Goal: Transaction & Acquisition: Purchase product/service

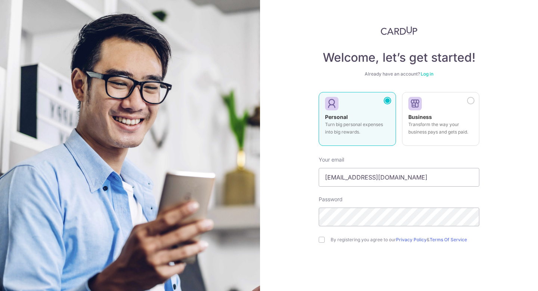
click at [323, 239] on div "By registering you agree to our Privacy Policy & Terms Of Service" at bounding box center [399, 239] width 161 height 9
click at [321, 239] on input "checkbox" at bounding box center [322, 239] width 6 height 6
checkbox input "true"
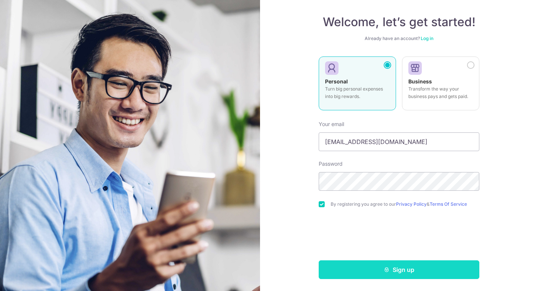
click at [350, 273] on button "Sign up" at bounding box center [399, 269] width 161 height 19
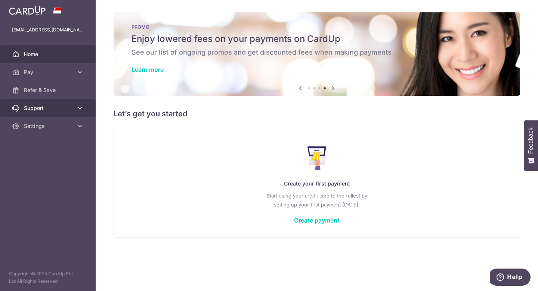
click at [66, 99] on link "Support" at bounding box center [48, 108] width 96 height 18
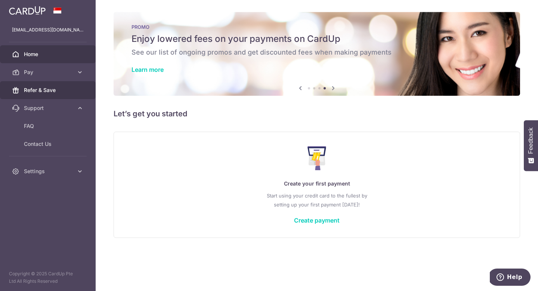
click at [65, 93] on span "Refer & Save" at bounding box center [48, 89] width 49 height 7
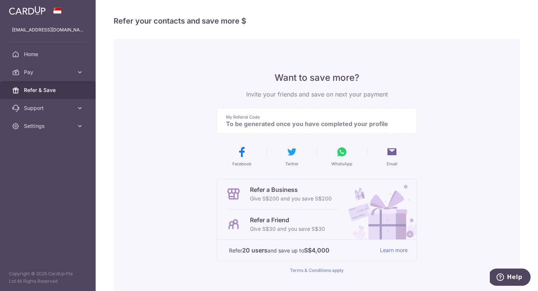
click at [247, 126] on p "To be generated once you have completed your profile" at bounding box center [314, 123] width 176 height 7
click at [308, 122] on p "To be generated once you have completed your profile" at bounding box center [314, 123] width 176 height 7
click at [63, 60] on link "Home" at bounding box center [48, 54] width 96 height 18
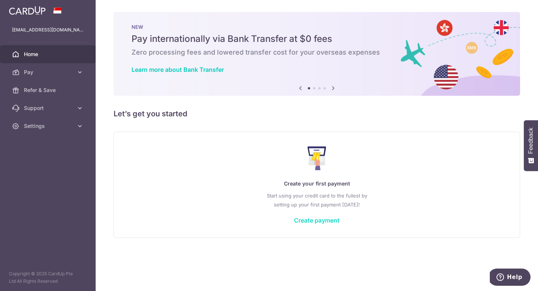
click at [310, 219] on link "Create payment" at bounding box center [317, 219] width 46 height 7
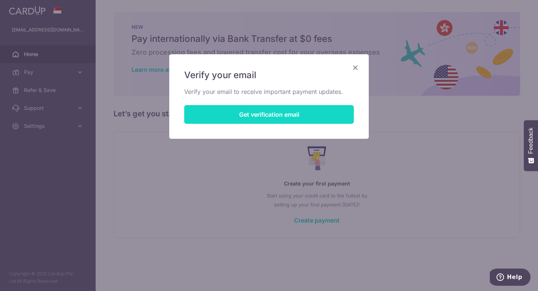
click at [299, 120] on button "Get verification email" at bounding box center [269, 114] width 170 height 19
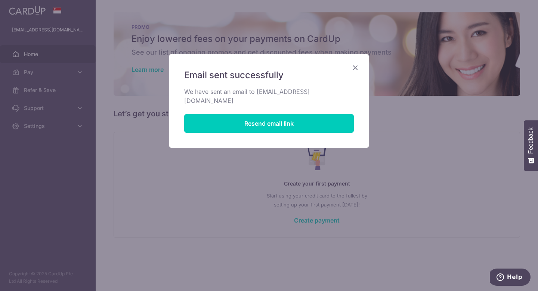
click at [356, 68] on icon "Close" at bounding box center [355, 67] width 9 height 9
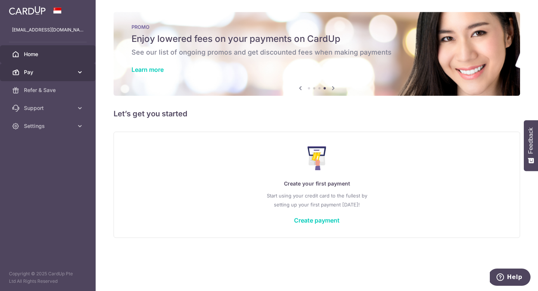
click at [48, 71] on span "Pay" at bounding box center [48, 71] width 49 height 7
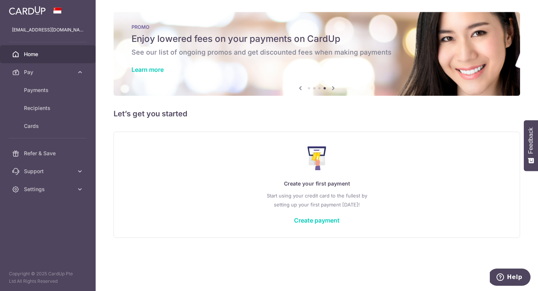
click at [307, 210] on div "Create your first payment Start using your credit card to the fullest by settin…" at bounding box center [317, 184] width 388 height 89
click at [307, 218] on link "Create payment" at bounding box center [317, 219] width 46 height 7
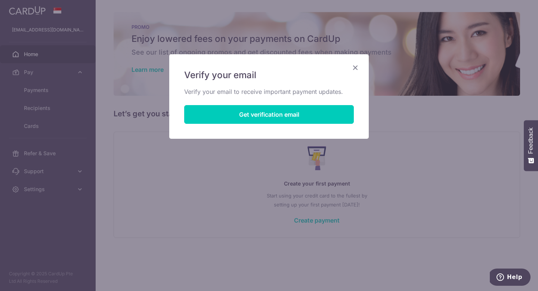
click at [356, 68] on icon "Close" at bounding box center [355, 67] width 9 height 9
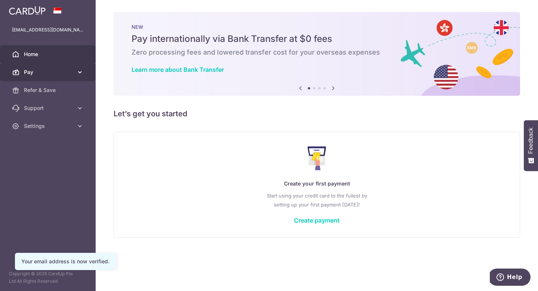
click at [77, 73] on icon at bounding box center [79, 71] width 7 height 7
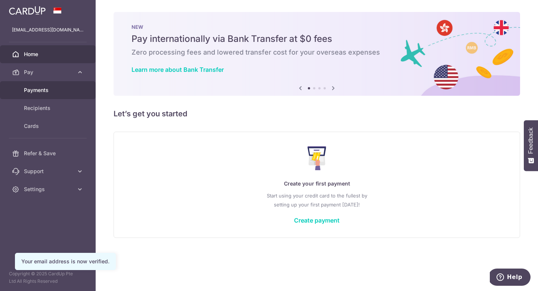
click at [63, 97] on link "Payments" at bounding box center [48, 90] width 96 height 18
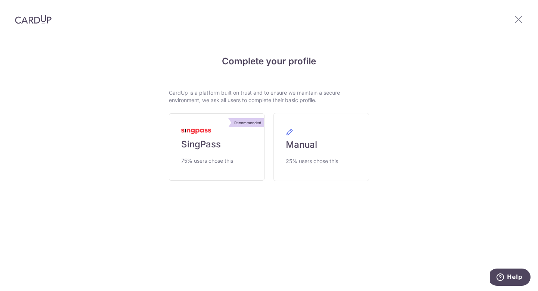
click at [529, 15] on div at bounding box center [518, 19] width 39 height 39
click at [519, 18] on icon at bounding box center [518, 19] width 9 height 9
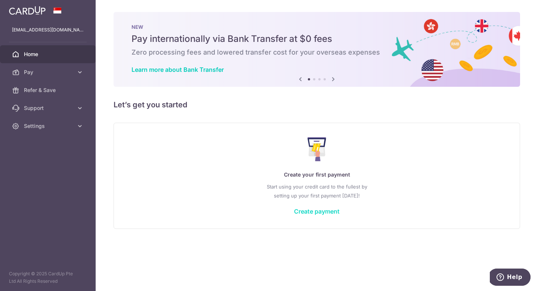
click at [323, 210] on link "Create payment" at bounding box center [317, 210] width 46 height 7
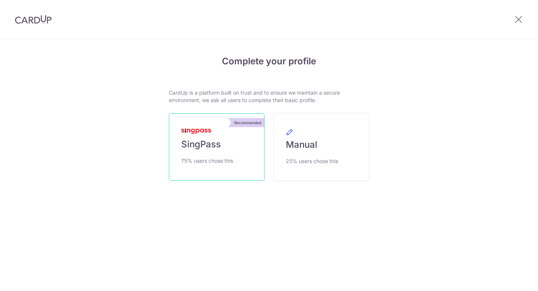
click at [231, 154] on link "Recommended SingPass 75% users chose this" at bounding box center [217, 146] width 96 height 67
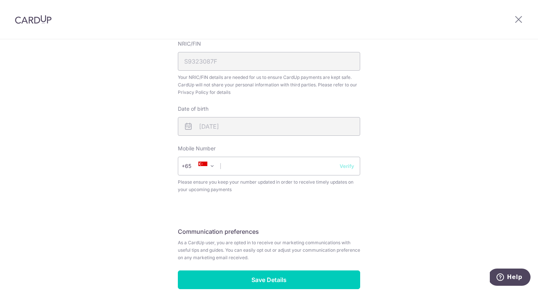
scroll to position [226, 0]
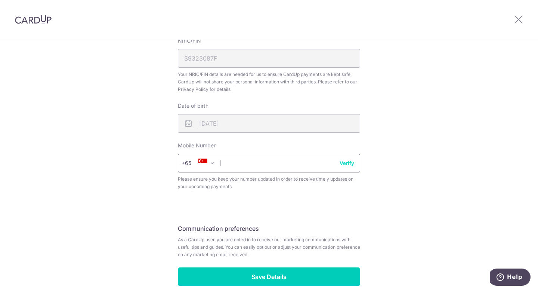
click at [242, 170] on input "text" at bounding box center [269, 163] width 182 height 19
click at [242, 169] on input "text" at bounding box center [269, 163] width 182 height 19
type input "82282927"
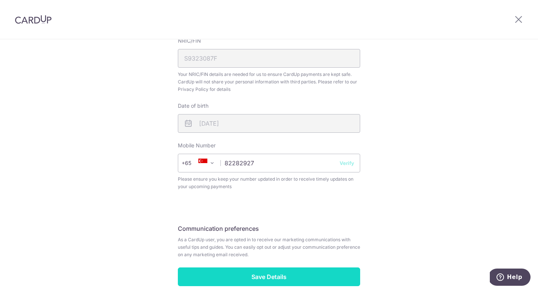
click at [241, 279] on input "Save Details" at bounding box center [269, 276] width 182 height 19
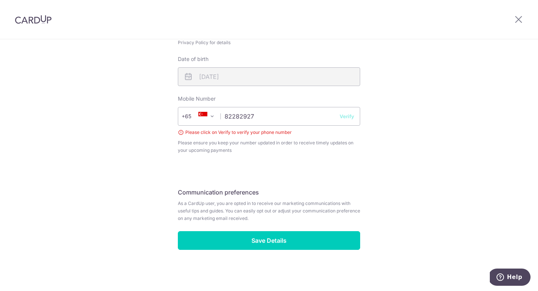
click at [348, 113] on button "Verify" at bounding box center [347, 115] width 15 height 7
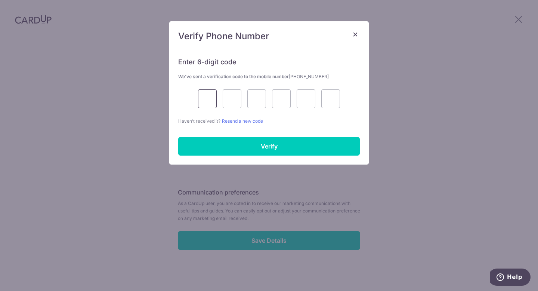
click at [198, 100] on input "text" at bounding box center [207, 98] width 19 height 19
type input "5"
type input "2"
type input "7"
type input "8"
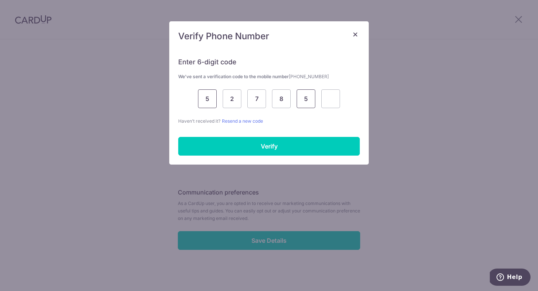
type input "5"
type input "7"
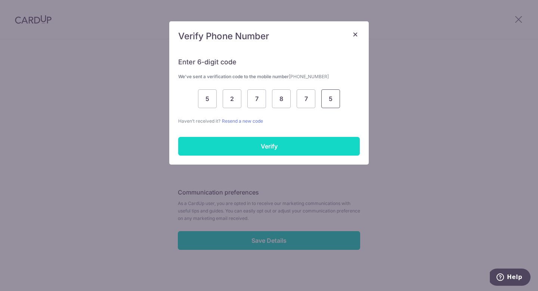
type input "5"
click at [199, 141] on input "Verify" at bounding box center [269, 146] width 182 height 19
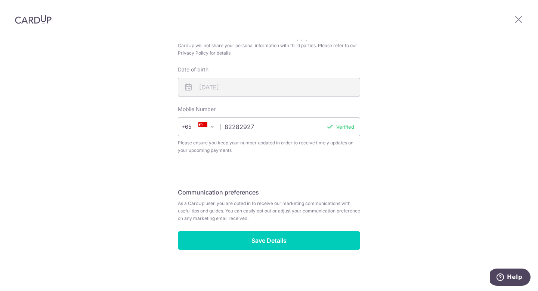
scroll to position [263, 0]
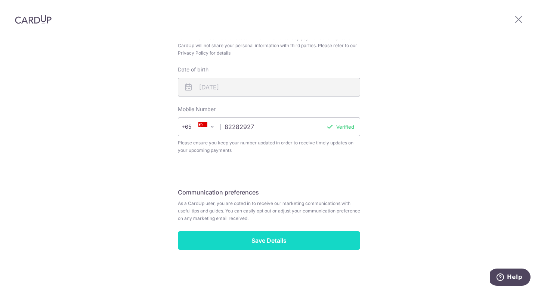
click at [228, 238] on input "Save Details" at bounding box center [269, 240] width 182 height 19
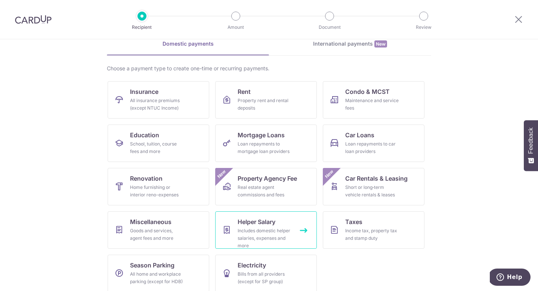
scroll to position [44, 0]
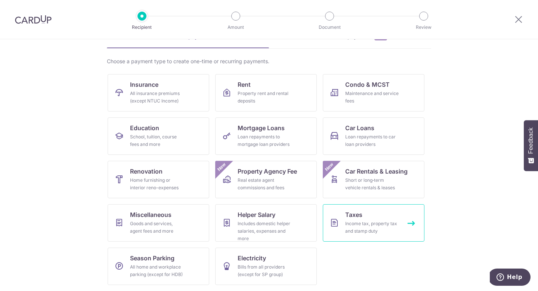
click at [398, 221] on link "Taxes Income tax, property tax and stamp duty" at bounding box center [374, 222] width 102 height 37
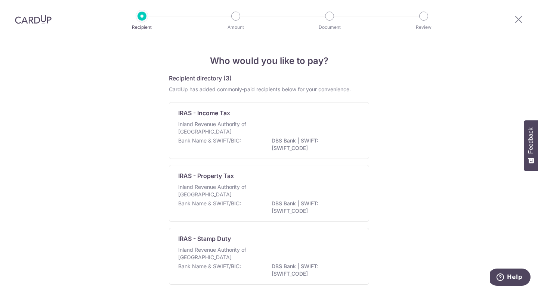
scroll to position [35, 0]
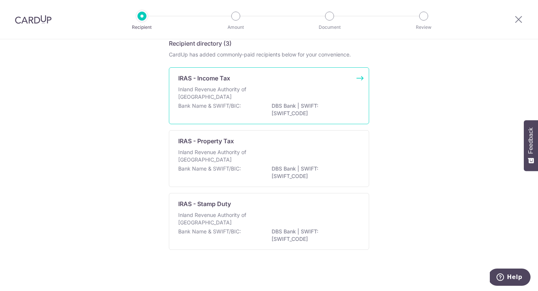
click at [261, 111] on div "Bank Name & SWIFT/BIC: DBS Bank | SWIFT: [SWIFT_CODE]" at bounding box center [269, 110] width 182 height 16
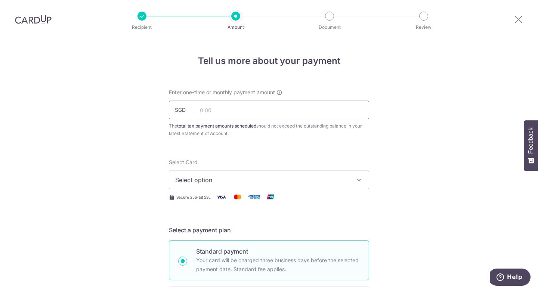
click at [261, 111] on input "text" at bounding box center [269, 109] width 200 height 19
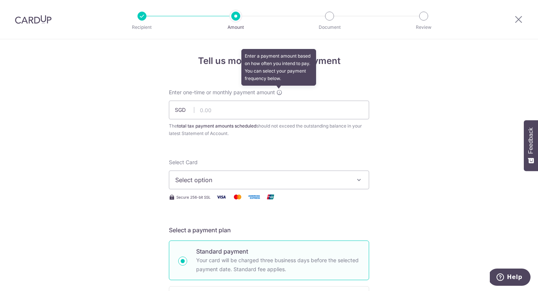
click at [279, 92] on icon at bounding box center [279, 92] width 6 height 6
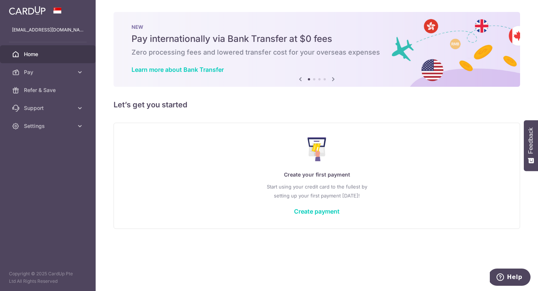
click at [294, 215] on div "Create your first payment Start using your credit card to the fullest by settin…" at bounding box center [317, 175] width 388 height 89
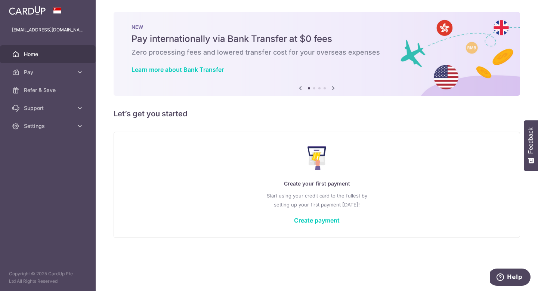
click at [306, 226] on div "Create your first payment Start using your credit card to the fullest by settin…" at bounding box center [317, 184] width 388 height 89
click at [306, 221] on link "Create payment" at bounding box center [317, 219] width 46 height 7
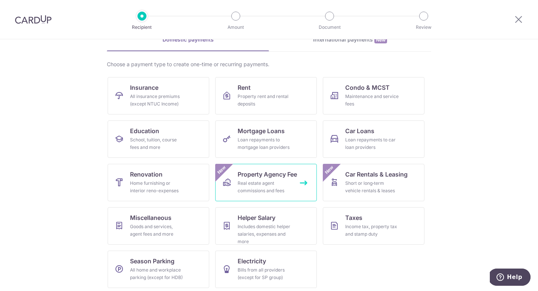
scroll to position [44, 0]
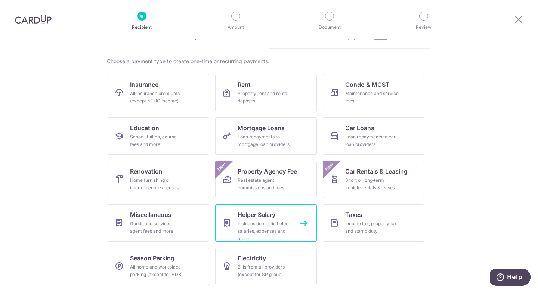
click at [269, 222] on div "Includes domestic helper salaries, expenses and more" at bounding box center [265, 231] width 54 height 22
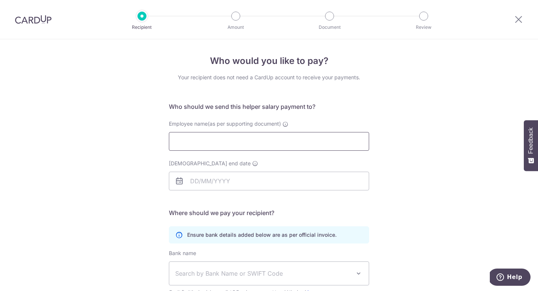
click at [276, 142] on input "Employee name(as per supporting document)" at bounding box center [269, 141] width 200 height 19
click at [519, 21] on icon at bounding box center [518, 19] width 9 height 9
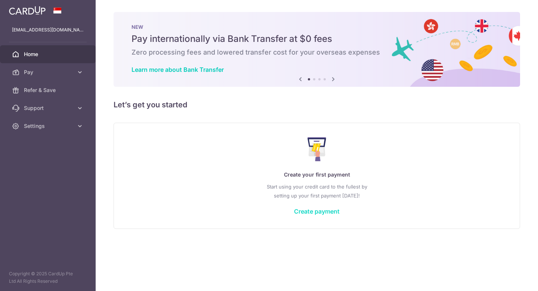
click at [311, 211] on link "Create payment" at bounding box center [317, 210] width 46 height 7
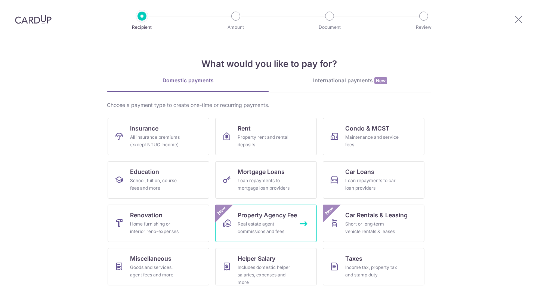
scroll to position [44, 0]
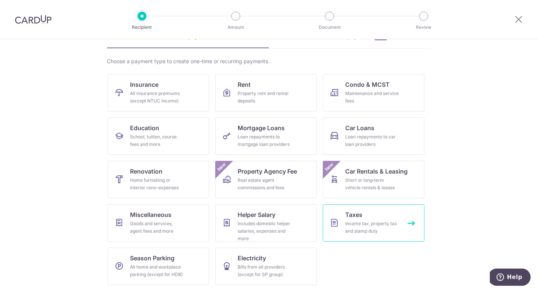
click at [347, 230] on div "Income tax, property tax and stamp duty" at bounding box center [372, 227] width 54 height 15
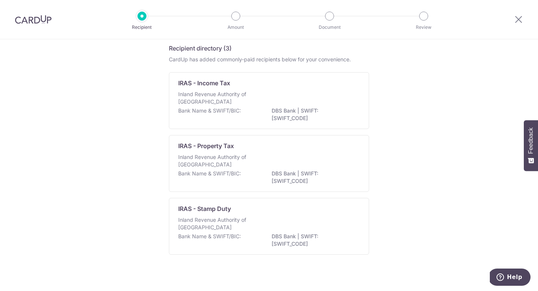
scroll to position [35, 0]
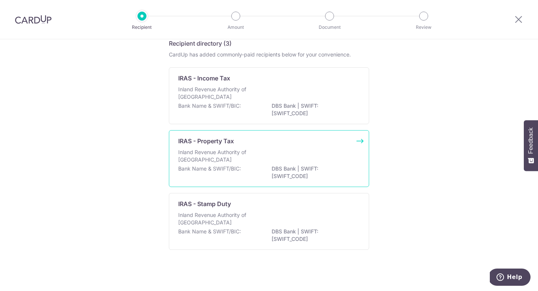
click at [262, 174] on div "Bank Name & SWIFT/BIC: DBS Bank | SWIFT: DBSSSGSGXXX" at bounding box center [269, 173] width 182 height 16
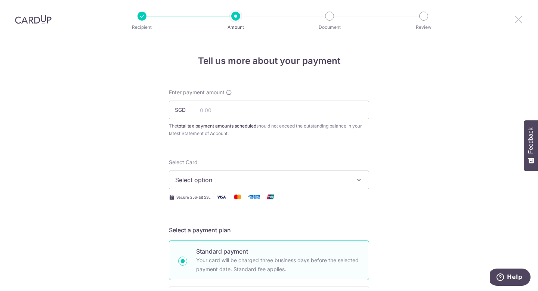
click at [523, 18] on icon at bounding box center [518, 19] width 9 height 9
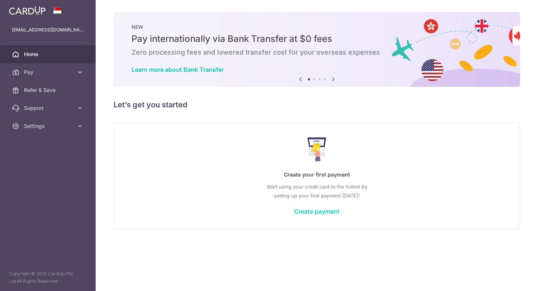
click at [314, 208] on link "Create payment" at bounding box center [317, 210] width 46 height 7
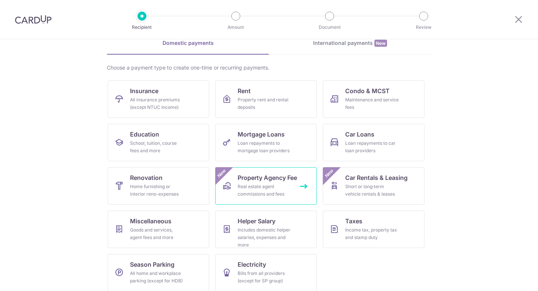
scroll to position [44, 0]
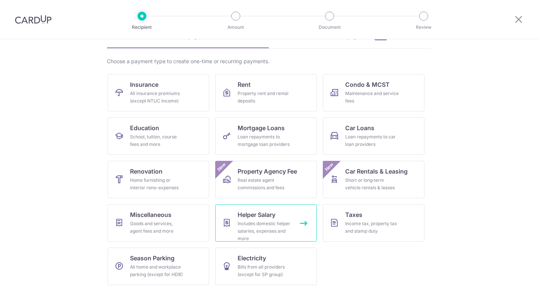
click at [261, 227] on div "Includes domestic helper salaries, expenses and more" at bounding box center [265, 231] width 54 height 22
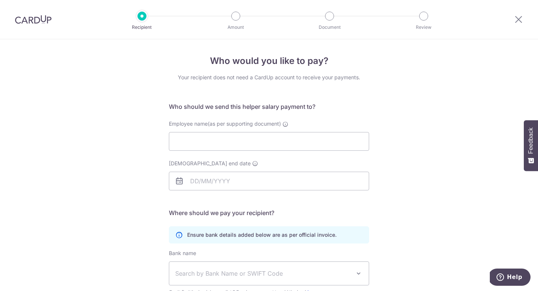
click at [274, 148] on input "Employee name(as per supporting document)" at bounding box center [269, 141] width 200 height 19
type input "t"
type input "T"
type input "a"
type input "[PERSON_NAME] [PERSON_NAME]"
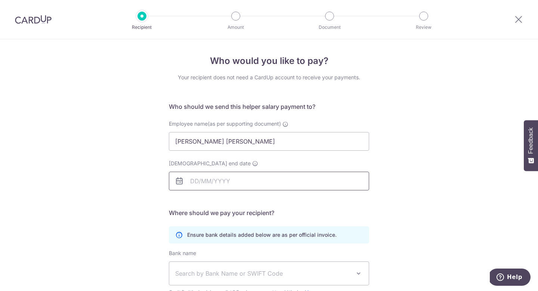
click at [270, 183] on input "[DEMOGRAPHIC_DATA] end date" at bounding box center [269, 180] width 200 height 19
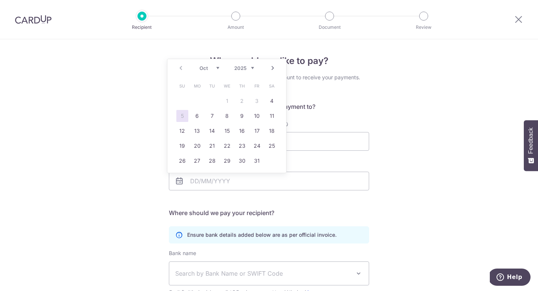
click at [272, 72] on div "Prev Next Oct Nov [DATE] 2026 2027 2028 2029 2030 2031 2032 2033 2034 2035" at bounding box center [226, 68] width 119 height 18
click at [271, 70] on link "Next" at bounding box center [272, 67] width 9 height 9
click at [273, 70] on link "Next" at bounding box center [272, 67] width 9 height 9
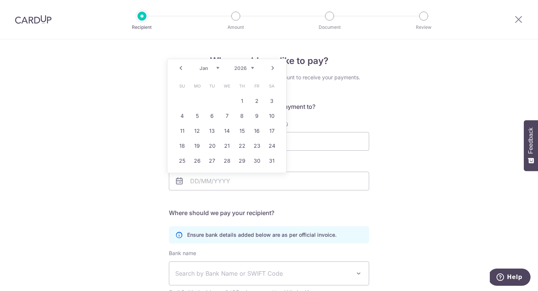
click at [273, 70] on link "Next" at bounding box center [272, 67] width 9 height 9
click at [273, 71] on link "Next" at bounding box center [272, 67] width 9 height 9
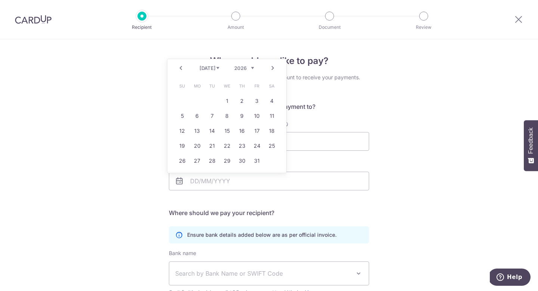
click at [272, 71] on link "Next" at bounding box center [272, 67] width 9 height 9
click at [212, 118] on link "4" at bounding box center [212, 116] width 12 height 12
type input "[DATE]"
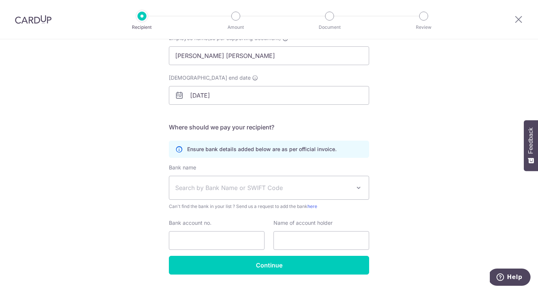
scroll to position [104, 0]
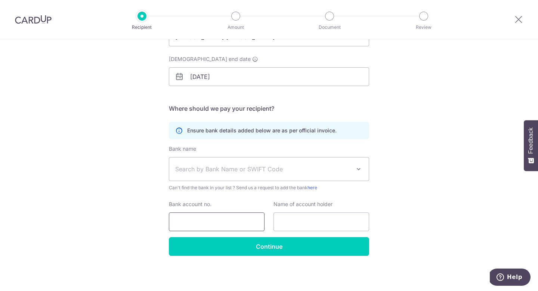
click at [212, 217] on input "Bank account no." at bounding box center [217, 221] width 96 height 19
click at [236, 183] on div "Bank name Select Bank UBS AG ANEXT BANK PTE LTD Australia & New Zealand Banking…" at bounding box center [269, 168] width 200 height 46
click at [236, 168] on span "Search by Bank Name or SWIFT Code" at bounding box center [263, 168] width 176 height 9
click at [151, 204] on div "Who would you like to pay? Your recipient does not need a CardUp account to rec…" at bounding box center [269, 113] width 538 height 356
